Goal: Task Accomplishment & Management: Use online tool/utility

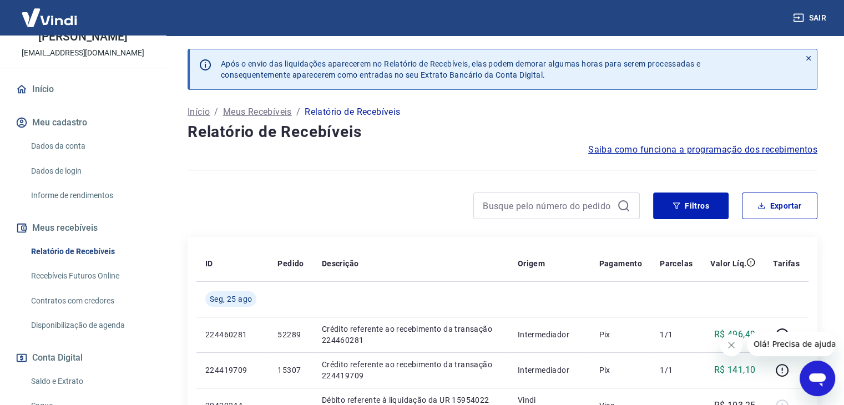
scroll to position [66, 0]
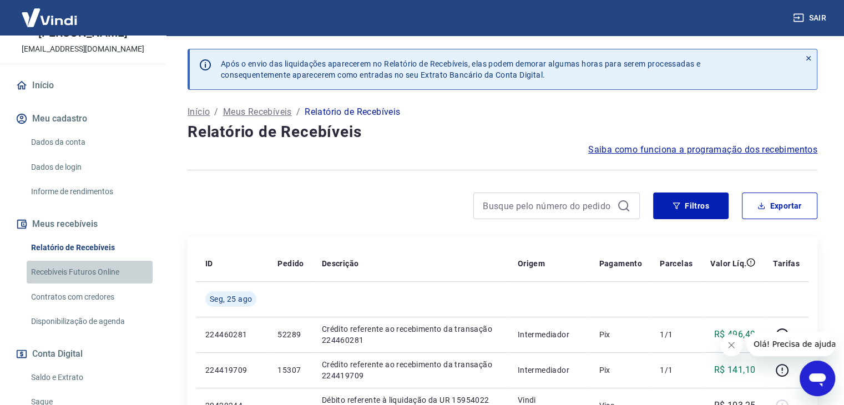
click at [96, 276] on link "Recebíveis Futuros Online" at bounding box center [90, 272] width 126 height 23
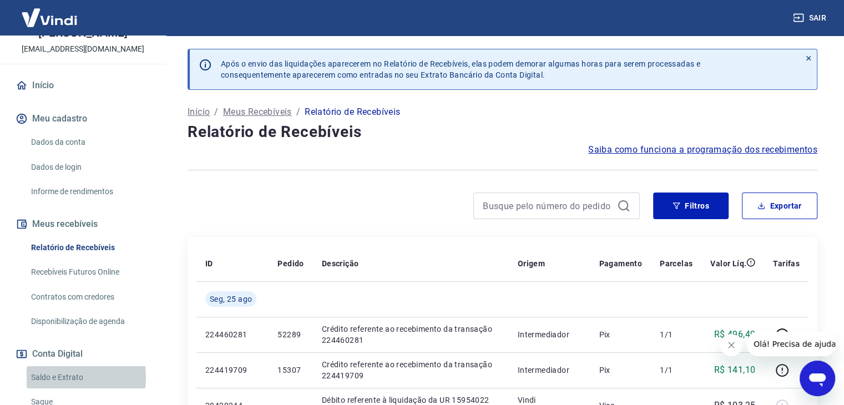
click at [58, 389] on link "Saldo e Extrato" at bounding box center [90, 377] width 126 height 23
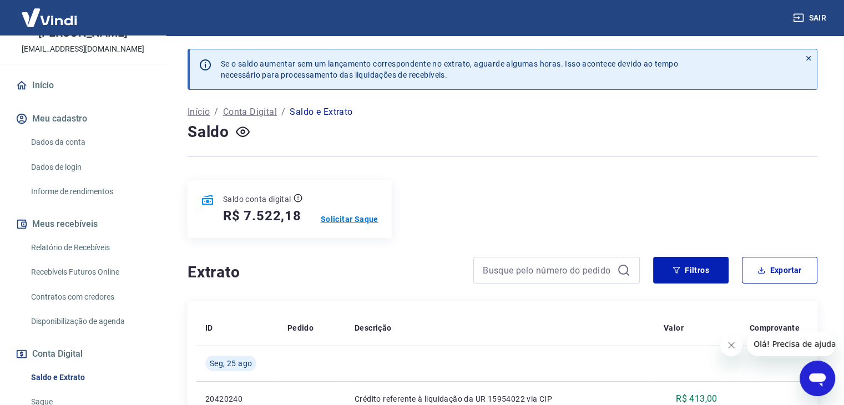
click at [342, 223] on p "Solicitar Saque" at bounding box center [350, 219] width 58 height 11
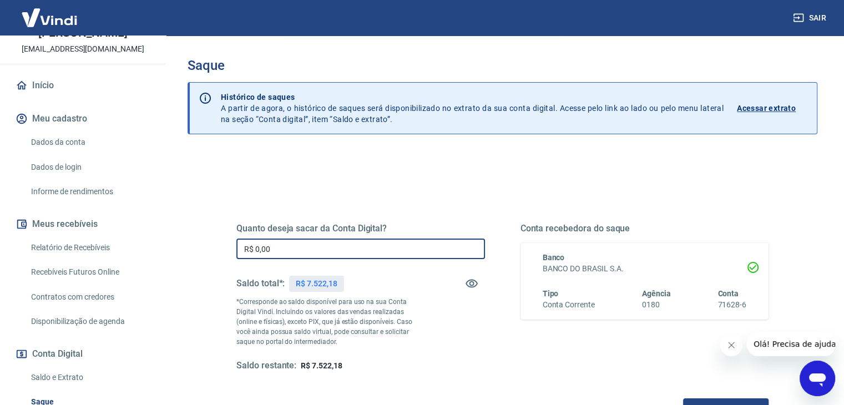
click at [330, 248] on input "R$ 0,00" at bounding box center [360, 249] width 249 height 21
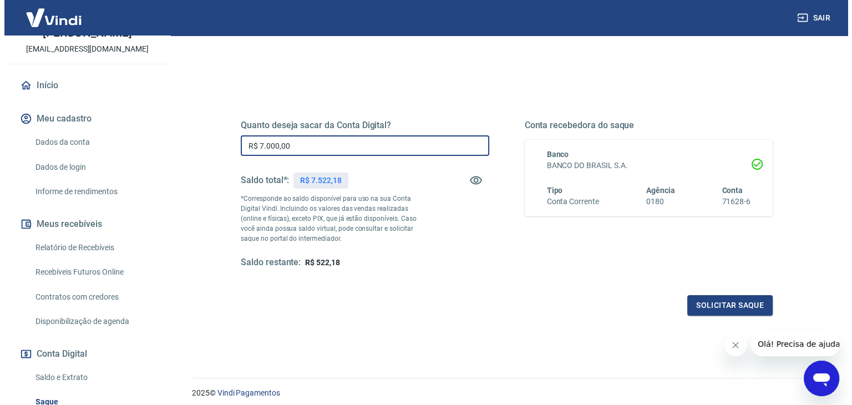
scroll to position [102, 0]
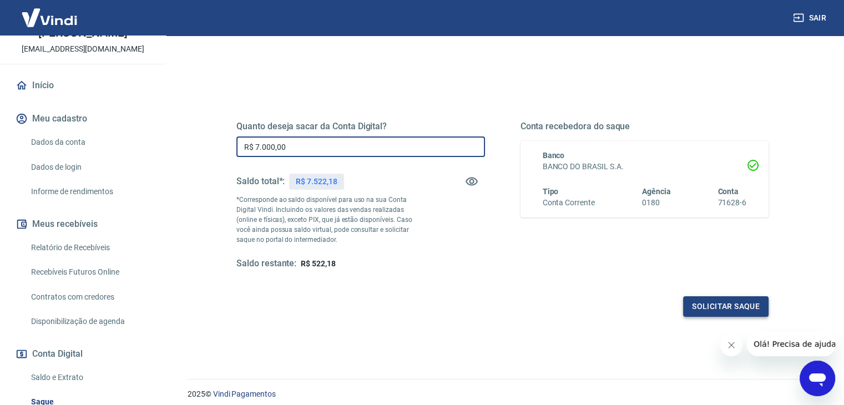
type input "R$ 7.000,00"
click at [729, 303] on button "Solicitar saque" at bounding box center [725, 306] width 85 height 21
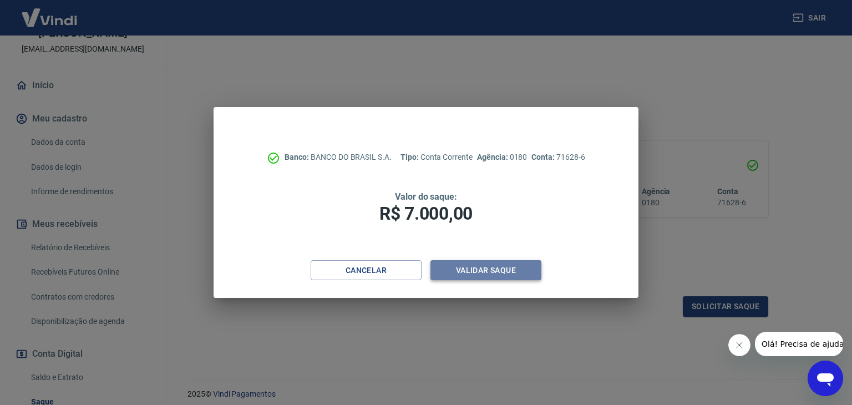
click at [471, 269] on button "Validar saque" at bounding box center [486, 270] width 111 height 21
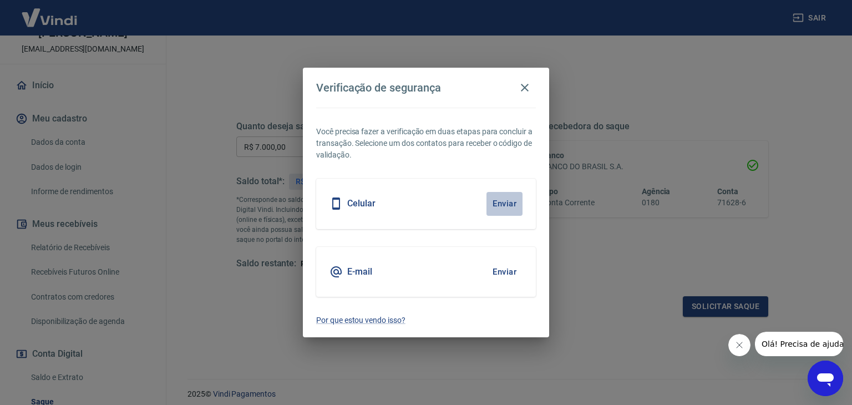
click at [504, 205] on button "Enviar" at bounding box center [505, 203] width 36 height 23
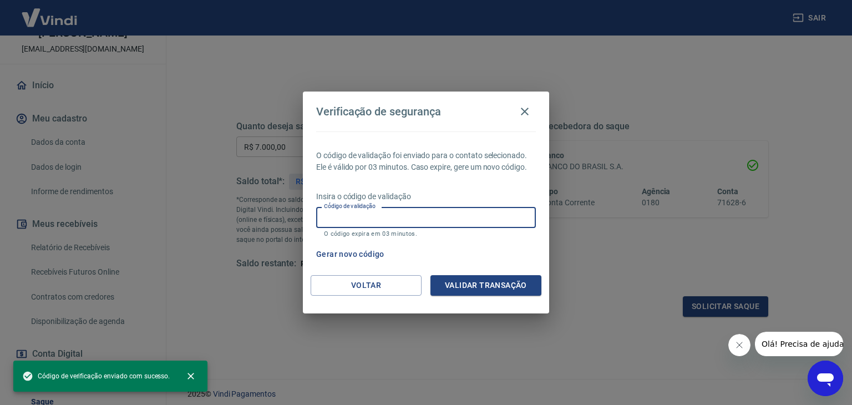
click at [421, 214] on input "Código de validação" at bounding box center [426, 217] width 220 height 21
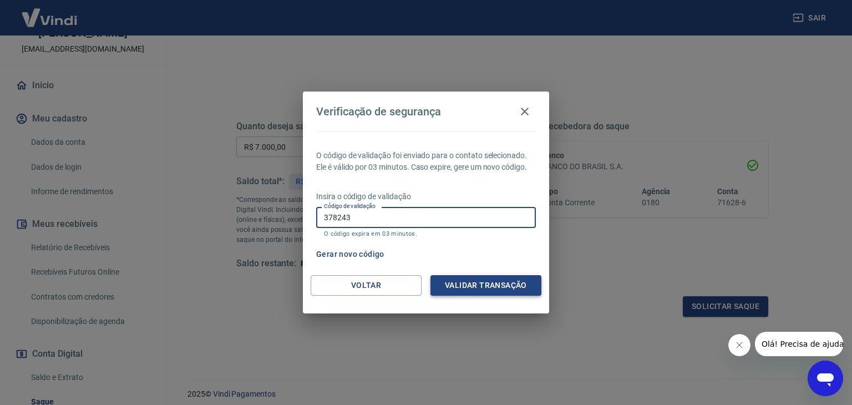
type input "378243"
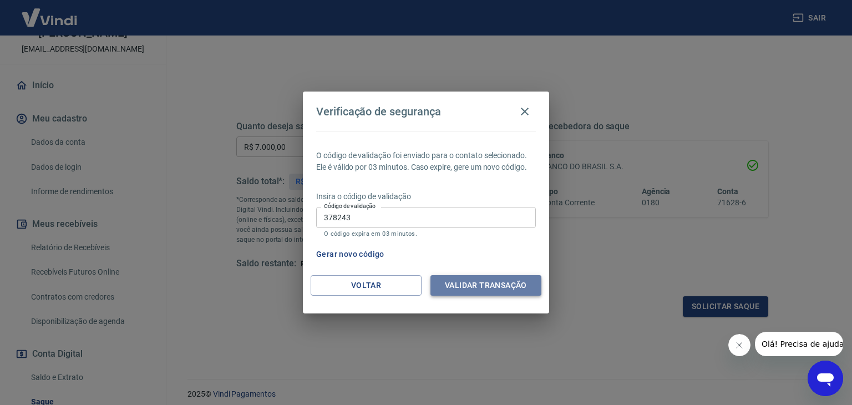
click at [477, 285] on button "Validar transação" at bounding box center [486, 285] width 111 height 21
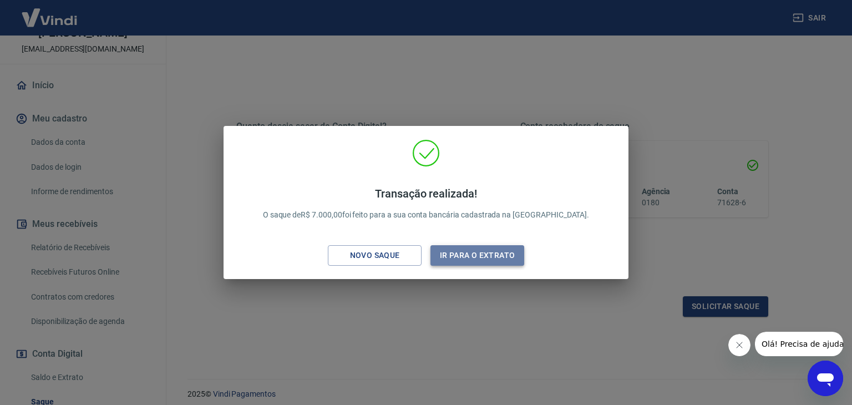
click at [477, 258] on button "Ir para o extrato" at bounding box center [478, 255] width 94 height 21
